Goal: Submit feedback/report problem: Submit feedback/report problem

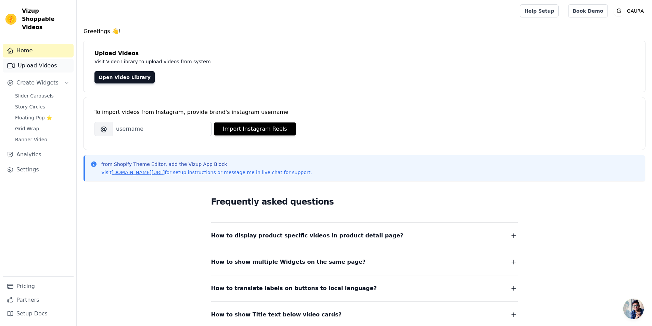
click at [41, 59] on link "Upload Videos" at bounding box center [38, 66] width 71 height 14
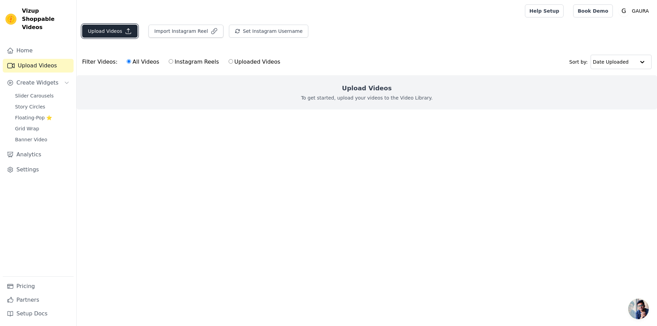
click at [110, 30] on button "Upload Videos" at bounding box center [109, 31] width 55 height 13
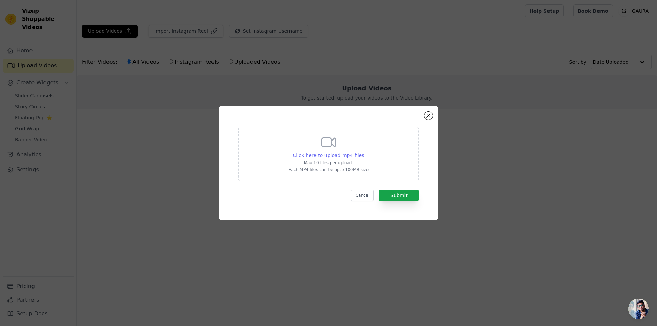
click at [341, 154] on span "Click here to upload mp4 files" at bounding box center [329, 155] width 72 height 5
click at [364, 152] on input "Click here to upload mp4 files Max 10 files per upload. Each MP4 files can be u…" at bounding box center [364, 152] width 0 height 0
type input "C:\fakepath\3acf607648be452cbeb9e0779db679da.mp4"
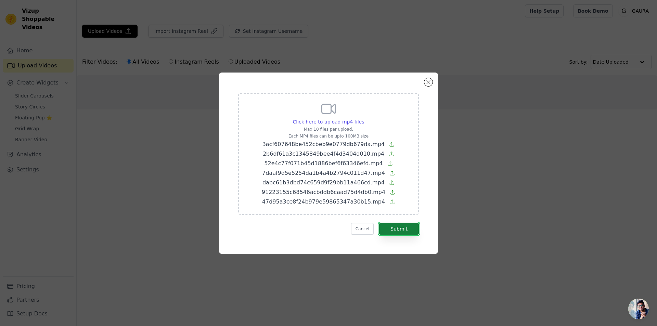
click at [397, 226] on button "Submit" at bounding box center [399, 229] width 40 height 12
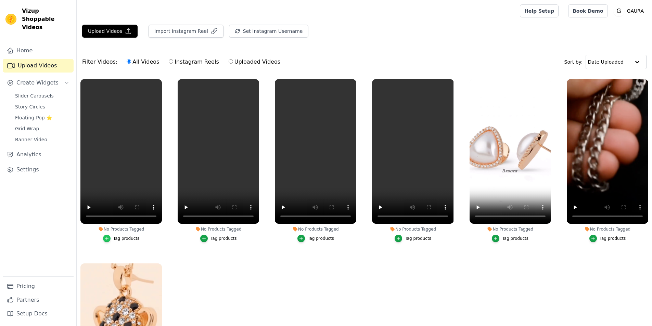
click at [107, 237] on icon "button" at bounding box center [106, 238] width 5 height 5
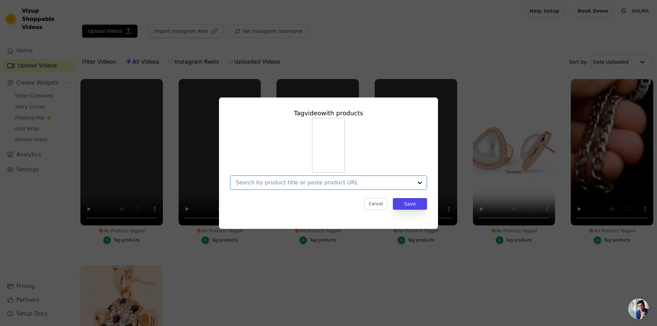
click at [351, 183] on input "No Products Tagged Tag video with products Option undefined, selected. Select i…" at bounding box center [324, 182] width 177 height 7
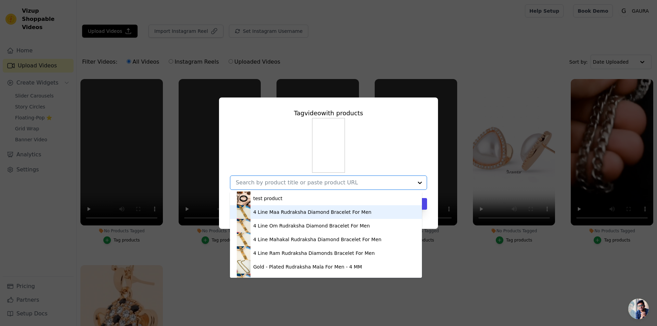
click at [322, 212] on div "4 Line Maa Rudraksha Diamond Bracelet For Men" at bounding box center [312, 212] width 118 height 7
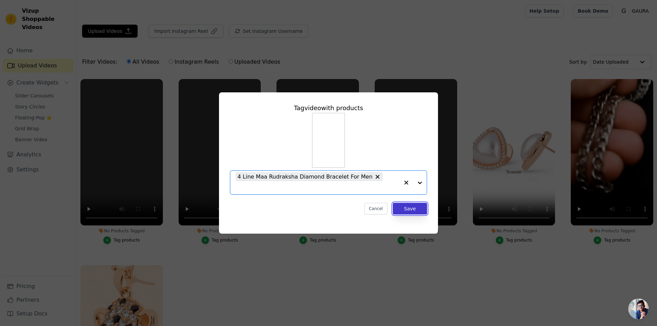
click at [419, 203] on button "Save" at bounding box center [410, 209] width 34 height 12
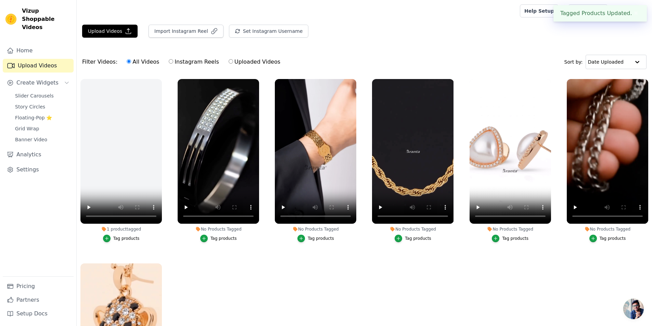
click at [217, 239] on div "Tag products" at bounding box center [223, 238] width 26 height 5
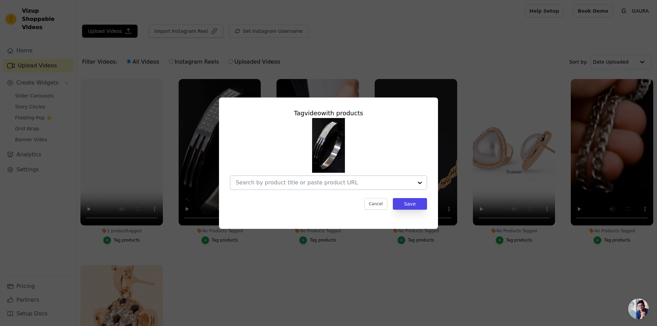
click at [297, 179] on input "No Products Tagged Tag video with products Cancel Save Tag products" at bounding box center [324, 182] width 177 height 7
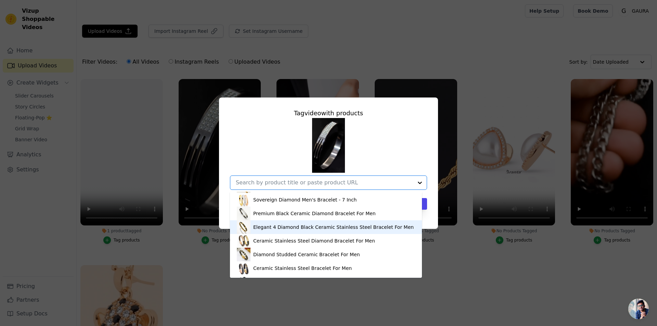
scroll to position [131, 0]
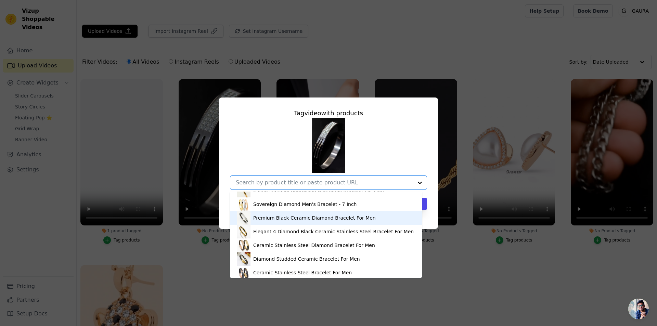
click at [273, 214] on div "Premium Black Ceramic Diamond Bracelet For Men" at bounding box center [326, 218] width 178 height 14
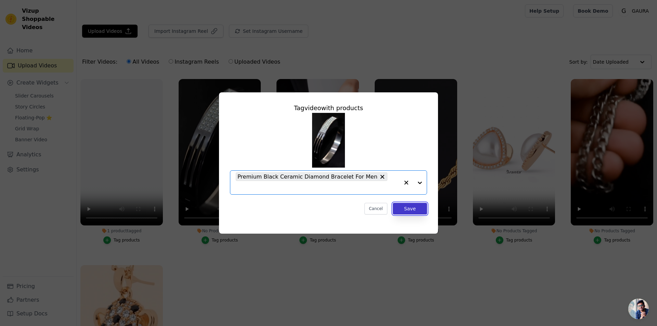
click at [418, 203] on button "Save" at bounding box center [410, 209] width 34 height 12
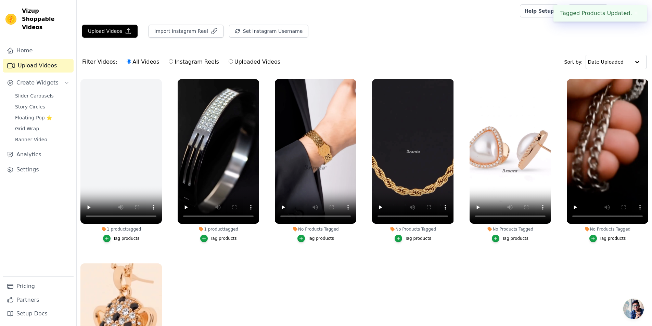
click at [314, 236] on div "Tag products" at bounding box center [321, 238] width 26 height 5
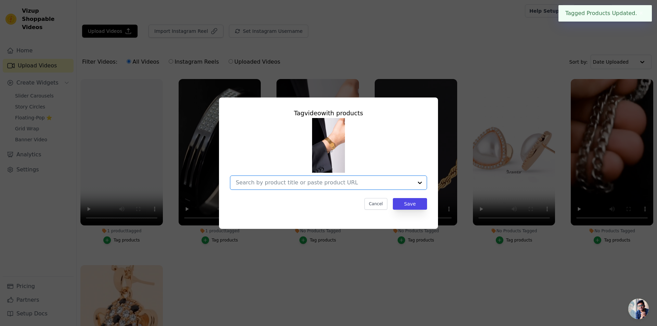
click at [335, 186] on input "No Products Tagged Tag video with products Option undefined, selected. Select i…" at bounding box center [324, 182] width 177 height 7
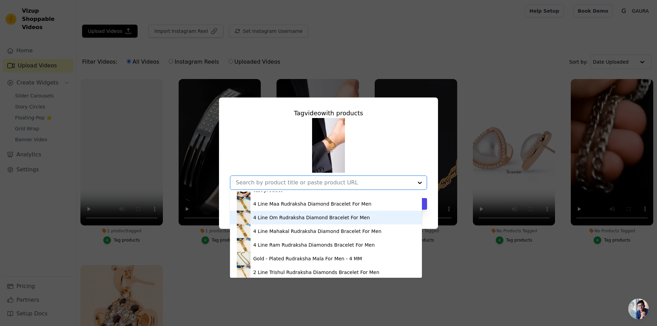
scroll to position [9, 0]
click at [305, 223] on div "4 Line Om Rudraksha Diamond Bracelet For Men" at bounding box center [326, 217] width 178 height 14
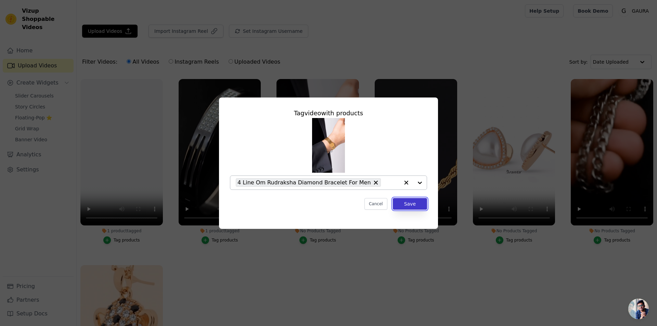
click at [411, 208] on button "Save" at bounding box center [410, 204] width 34 height 12
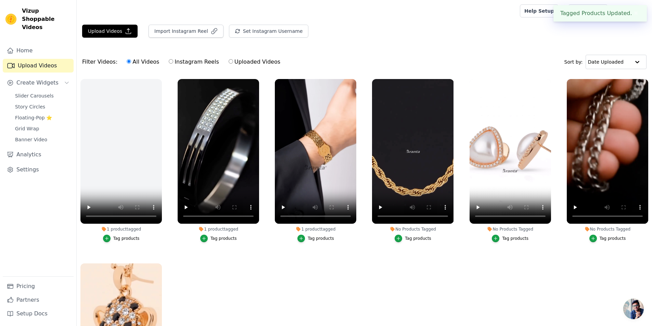
click at [413, 241] on button "Tag products" at bounding box center [413, 239] width 37 height 8
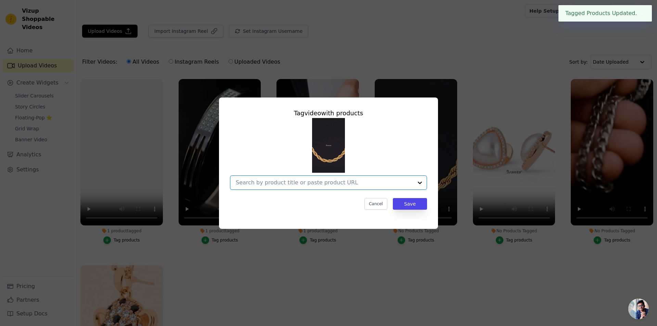
click at [330, 180] on input "No Products Tagged Tag video with products Option undefined, selected. Select i…" at bounding box center [324, 182] width 177 height 7
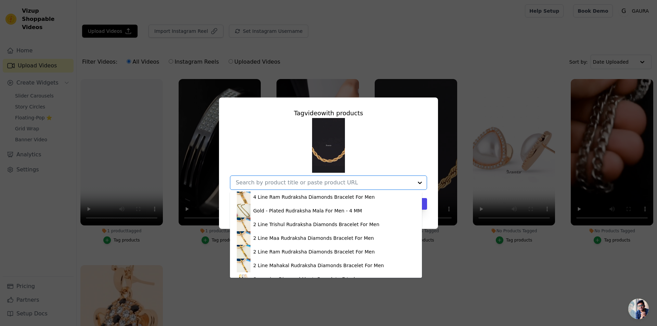
scroll to position [46, 0]
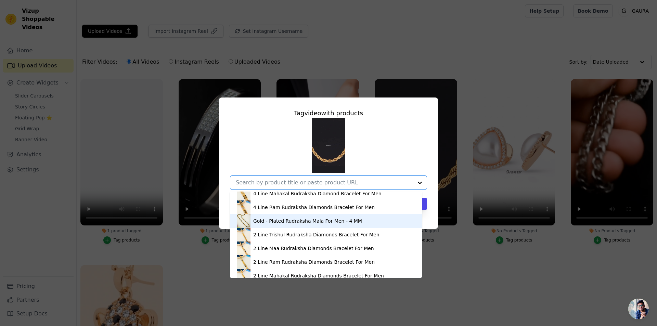
click at [284, 219] on div "Gold - Plated Rudraksha Mala For Men - 4 MM" at bounding box center [307, 221] width 109 height 7
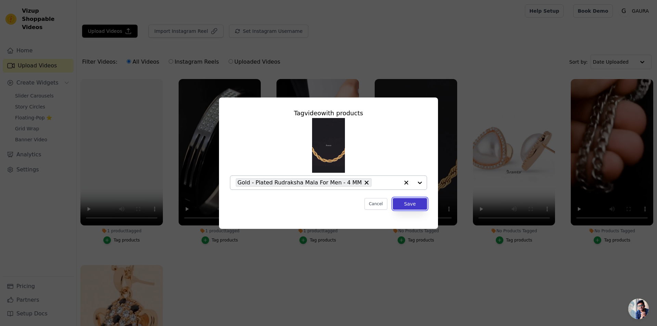
click at [412, 200] on button "Save" at bounding box center [410, 204] width 34 height 12
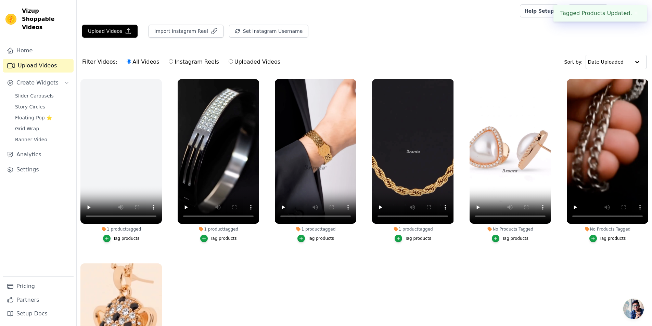
click at [513, 241] on button "Tag products" at bounding box center [510, 239] width 37 height 8
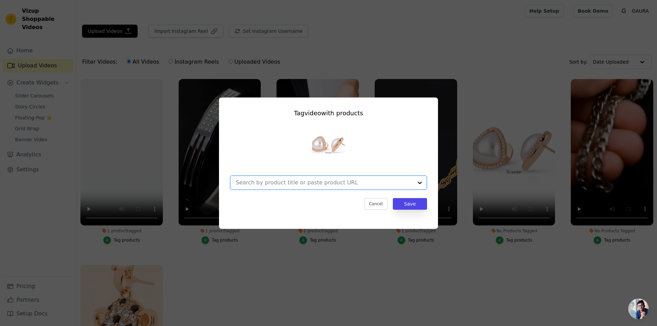
click at [309, 185] on input "No Products Tagged Tag video with products Option undefined, selected. Select i…" at bounding box center [324, 182] width 177 height 7
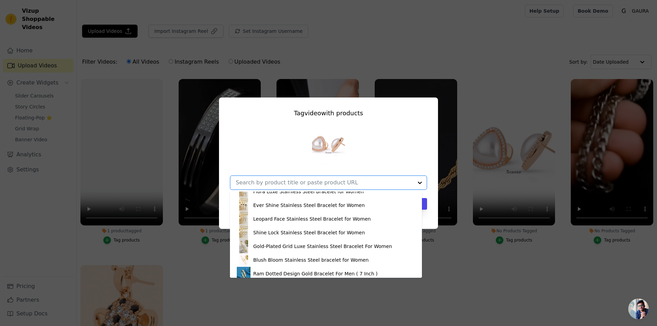
scroll to position [414, 0]
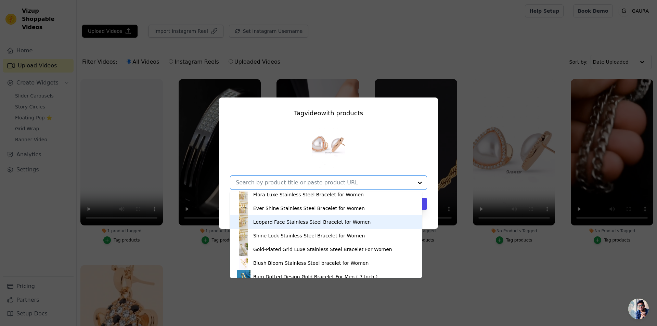
click at [281, 225] on div "Leopard Face Stainless Steel Bracelet for Women" at bounding box center [311, 222] width 117 height 7
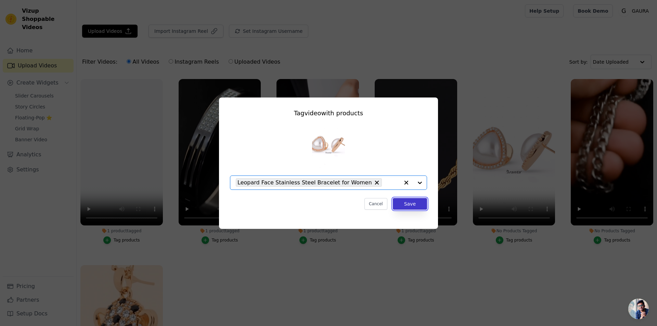
click at [412, 204] on button "Save" at bounding box center [410, 204] width 34 height 12
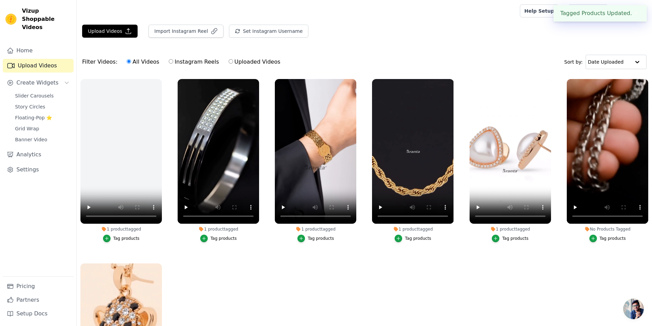
click at [610, 240] on div "Tag products" at bounding box center [613, 238] width 26 height 5
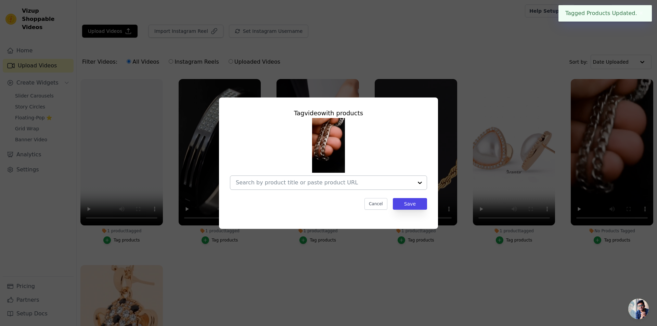
click at [322, 184] on input "No Products Tagged Tag video with products Cancel Save Tag products" at bounding box center [324, 182] width 177 height 7
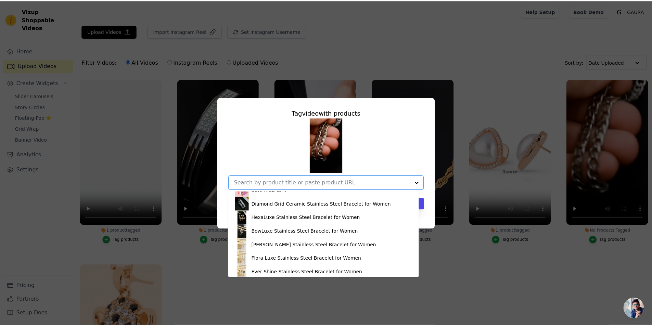
scroll to position [371, 0]
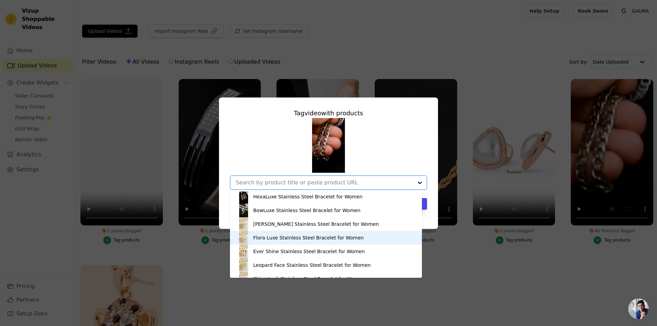
click at [277, 235] on div "Flora Luxe Stainless Steel Bracelet for Women" at bounding box center [308, 237] width 111 height 7
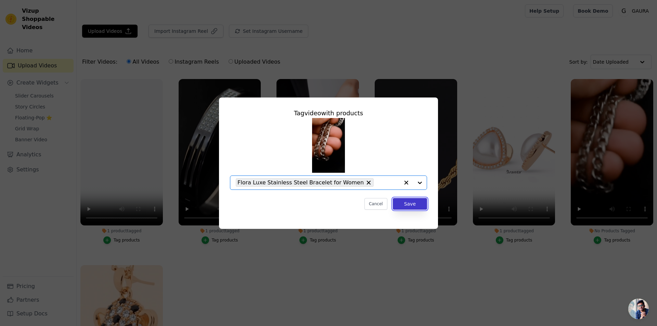
click at [407, 204] on button "Save" at bounding box center [410, 204] width 34 height 12
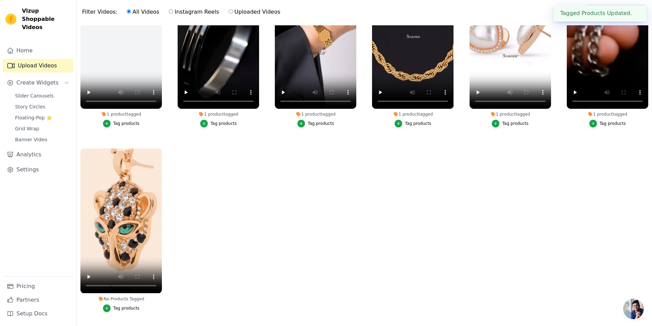
scroll to position [70, 0]
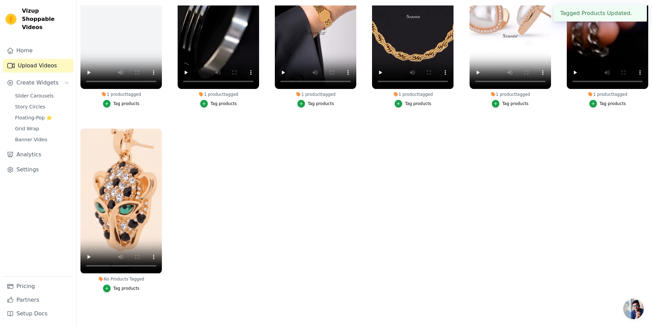
click at [125, 286] on div "Tag products" at bounding box center [126, 288] width 26 height 5
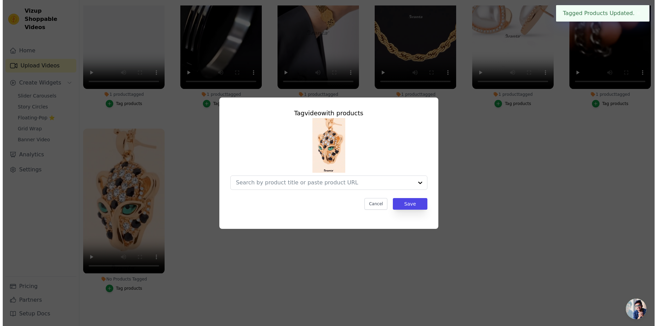
scroll to position [0, 0]
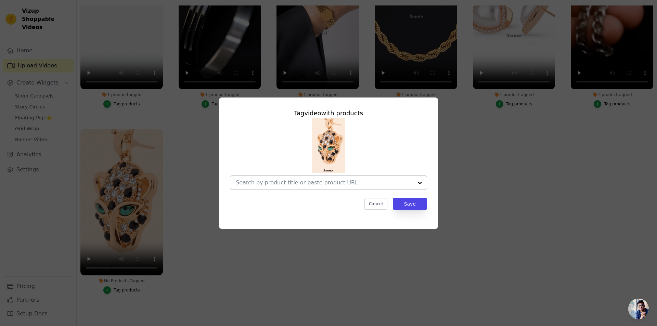
click at [309, 187] on div at bounding box center [324, 183] width 177 height 14
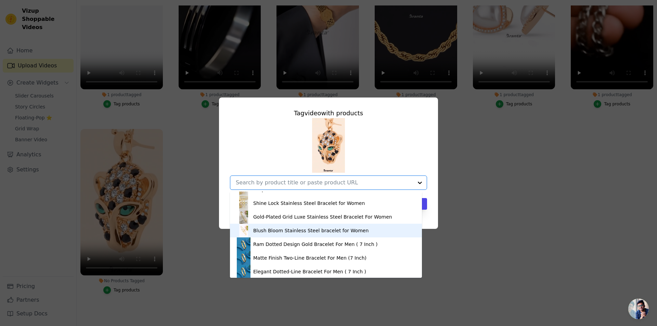
scroll to position [452, 0]
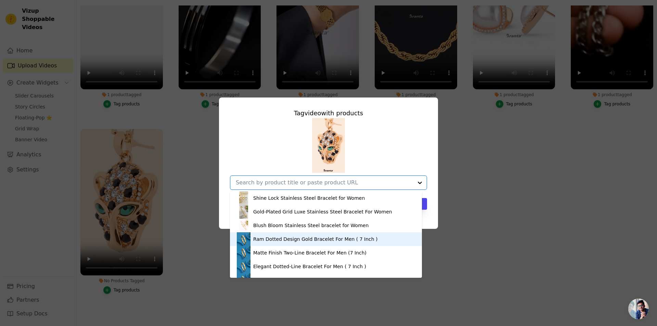
click at [271, 236] on div "Ram Dotted Design Gold Bracelet For Men ( 7 Inch )" at bounding box center [315, 239] width 125 height 7
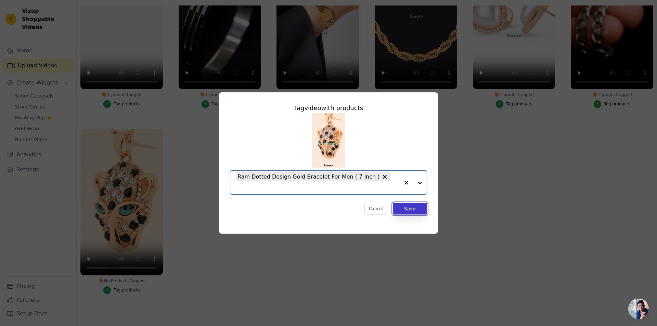
click at [417, 206] on button "Save" at bounding box center [410, 209] width 34 height 12
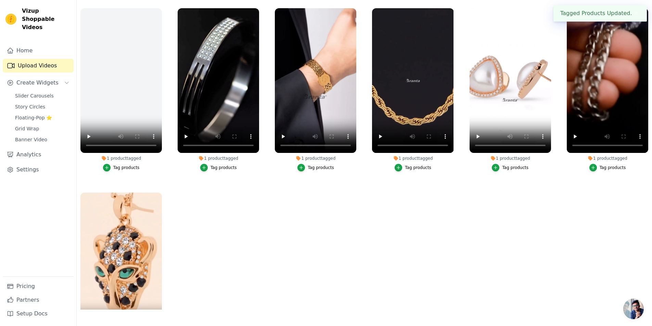
scroll to position [0, 0]
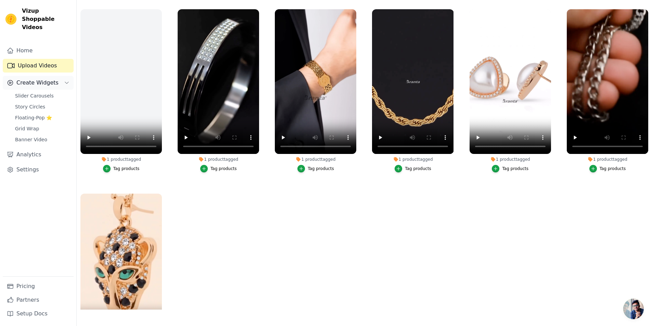
click at [63, 76] on button "Create Widgets" at bounding box center [38, 83] width 71 height 14
click at [32, 92] on span "Slider Carousels" at bounding box center [34, 95] width 39 height 7
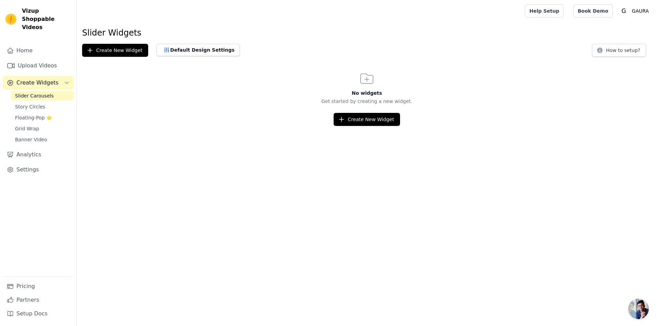
click at [44, 79] on span "Create Widgets" at bounding box center [37, 83] width 42 height 8
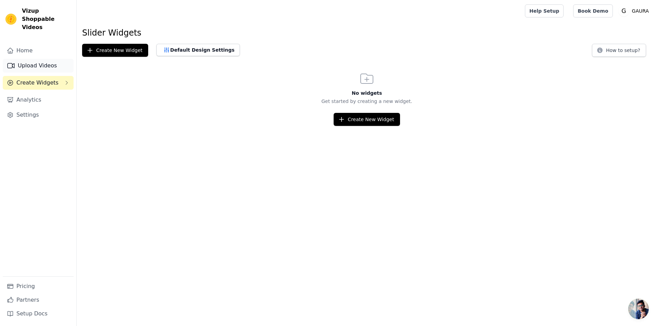
click at [35, 59] on link "Upload Videos" at bounding box center [38, 66] width 71 height 14
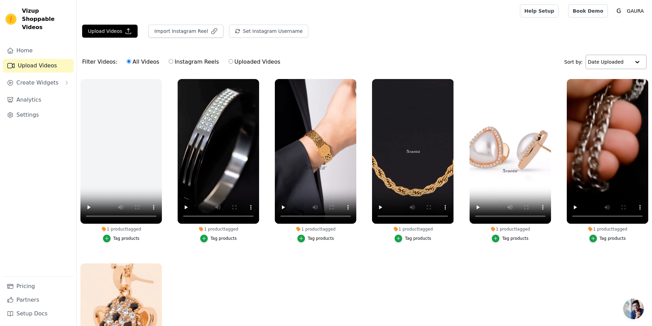
click at [638, 60] on div at bounding box center [637, 62] width 14 height 14
click at [628, 61] on input "text" at bounding box center [609, 62] width 42 height 14
click at [621, 14] on text "G" at bounding box center [618, 11] width 4 height 7
click at [29, 45] on link "Home" at bounding box center [38, 51] width 71 height 14
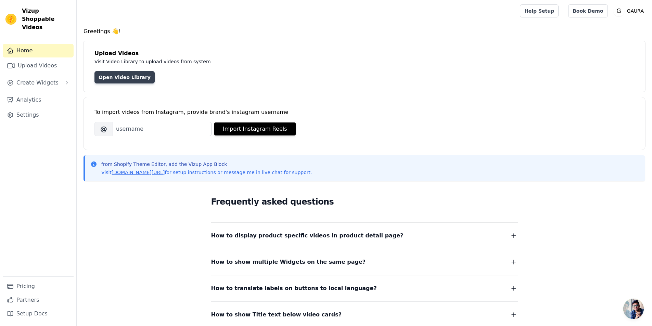
click at [128, 76] on link "Open Video Library" at bounding box center [124, 77] width 60 height 12
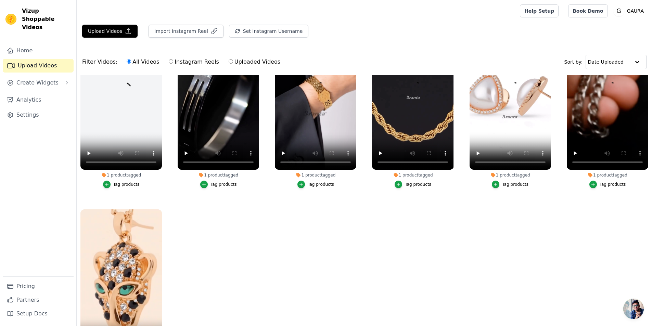
scroll to position [66, 0]
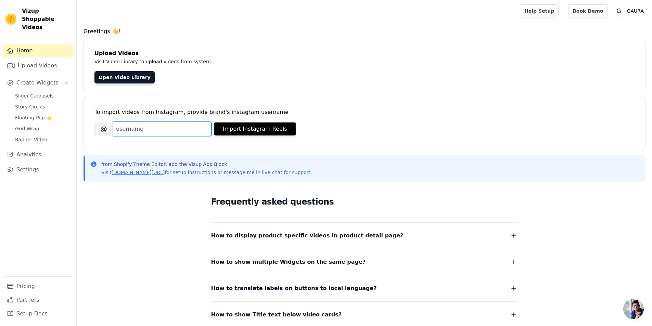
click at [144, 129] on input "Brand's Instagram Username" at bounding box center [162, 129] width 99 height 14
click at [32, 163] on link "Settings" at bounding box center [38, 170] width 71 height 14
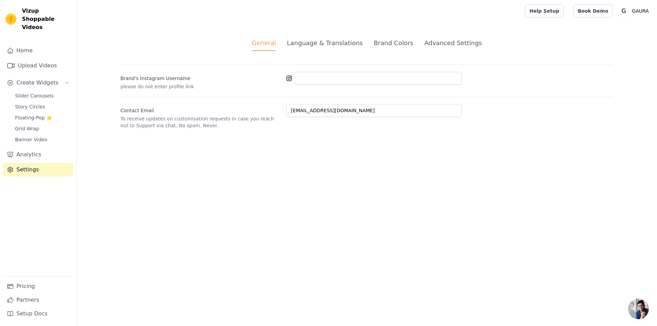
click at [328, 44] on div "Language & Translations" at bounding box center [325, 42] width 76 height 9
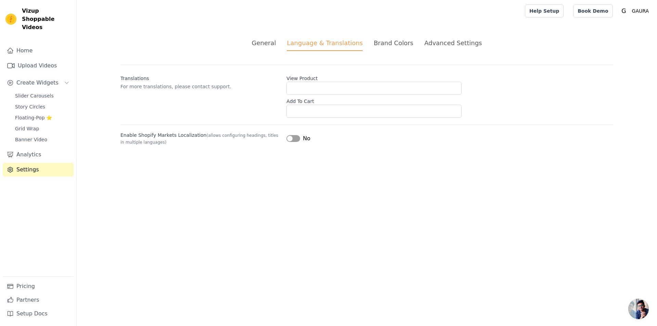
click at [371, 47] on ul "General Language & Translations Brand Colors Advanced Settings" at bounding box center [366, 44] width 493 height 13
click at [381, 47] on div "Brand Colors" at bounding box center [394, 42] width 40 height 9
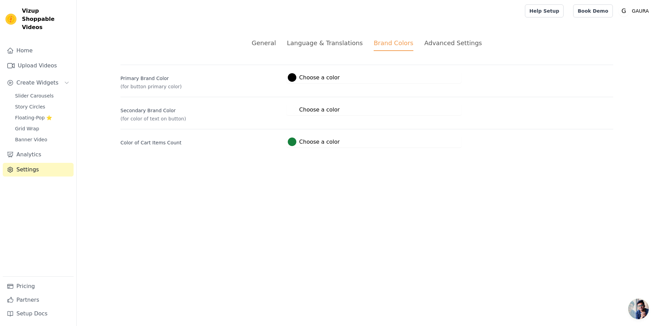
click at [412, 47] on ul "General Language & Translations Brand Colors Advanced Settings" at bounding box center [366, 44] width 493 height 13
click at [429, 47] on div "Advanced Settings" at bounding box center [452, 42] width 57 height 9
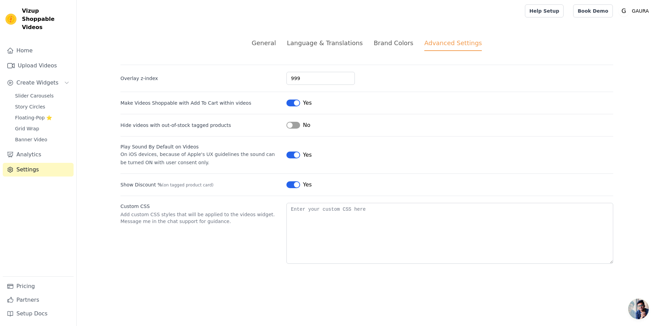
click at [273, 46] on div "General" at bounding box center [264, 42] width 24 height 9
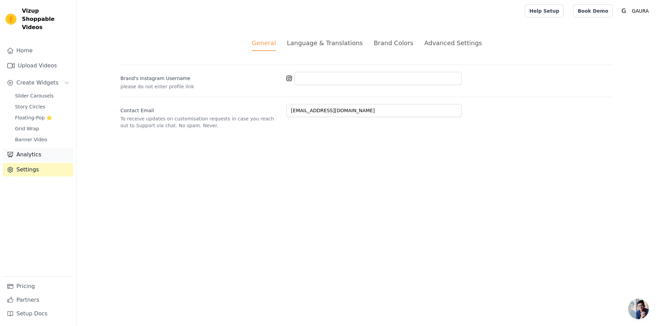
click at [24, 148] on link "Analytics" at bounding box center [38, 155] width 71 height 14
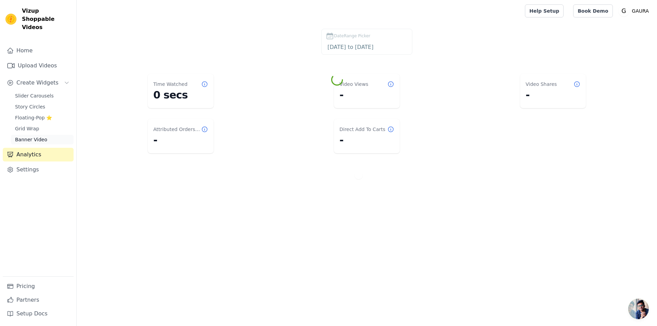
click at [38, 136] on span "Banner Video" at bounding box center [31, 139] width 32 height 7
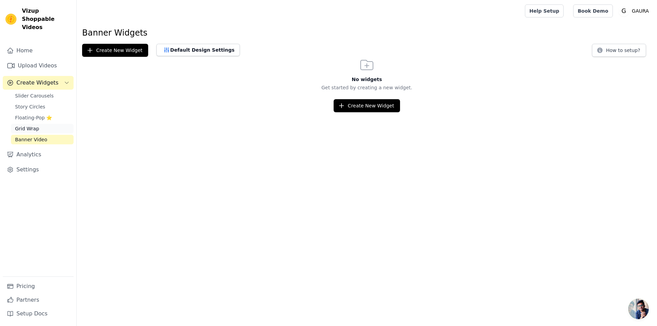
click at [36, 125] on span "Grid Wrap" at bounding box center [27, 128] width 24 height 7
click at [34, 103] on link "Story Circles" at bounding box center [42, 107] width 63 height 10
click at [33, 92] on div "Slider Carousels Story Circles Floating-Pop ⭐ Grid Wrap Banner Video" at bounding box center [42, 117] width 63 height 53
click at [35, 92] on span "Slider Carousels" at bounding box center [34, 95] width 39 height 7
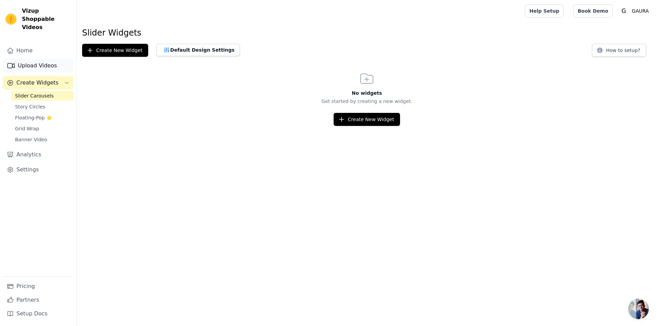
click at [35, 59] on link "Upload Videos" at bounding box center [38, 66] width 71 height 14
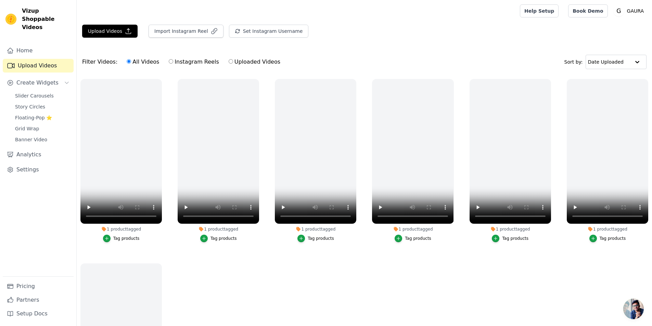
click at [640, 308] on span "Open chat" at bounding box center [633, 309] width 21 height 21
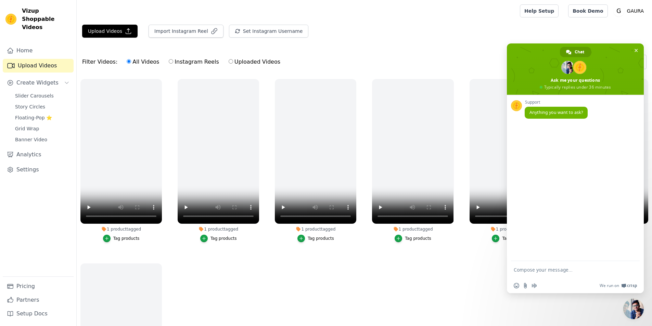
click at [564, 275] on textarea "Compose your message..." at bounding box center [569, 269] width 110 height 17
type textarea "hello"
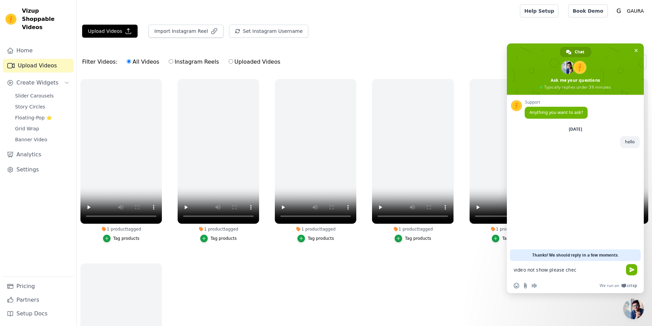
type textarea "video not show please check"
